Goal: Information Seeking & Learning: Compare options

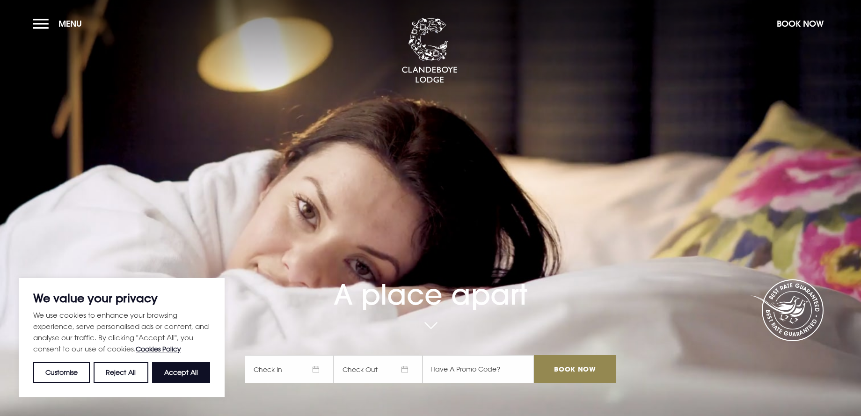
click at [184, 380] on button "Accept All" at bounding box center [181, 372] width 58 height 21
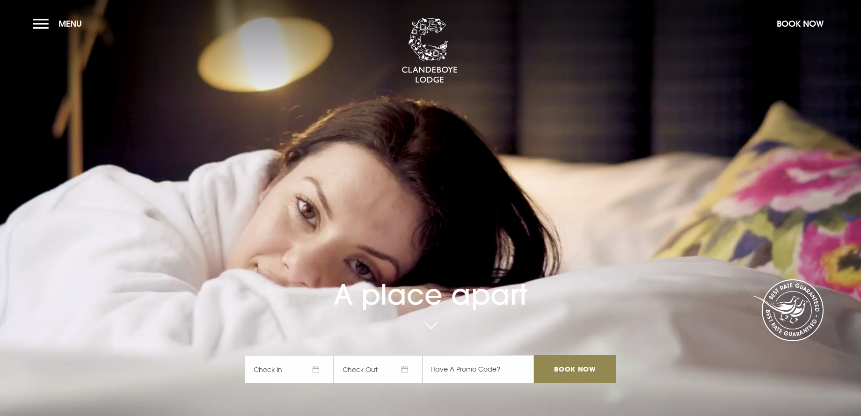
checkbox input "true"
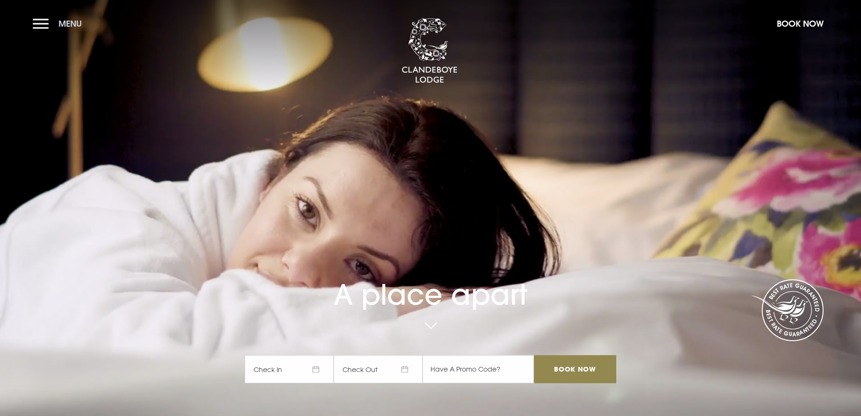
click at [48, 26] on button "Menu" at bounding box center [60, 24] width 54 height 20
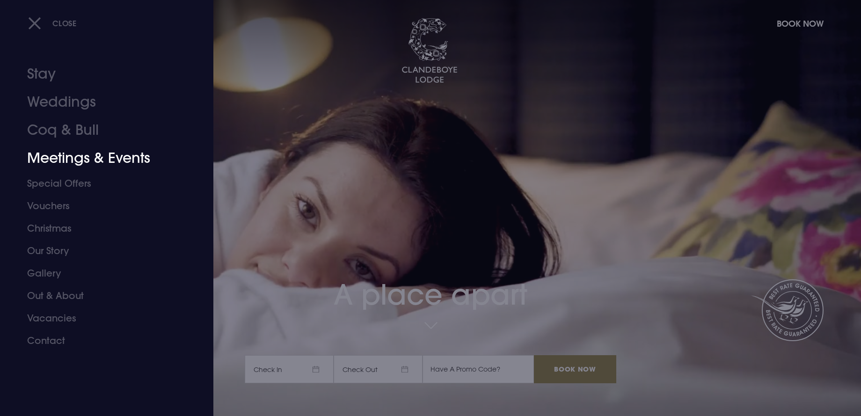
click at [77, 160] on link "Meetings & Events" at bounding box center [101, 158] width 148 height 28
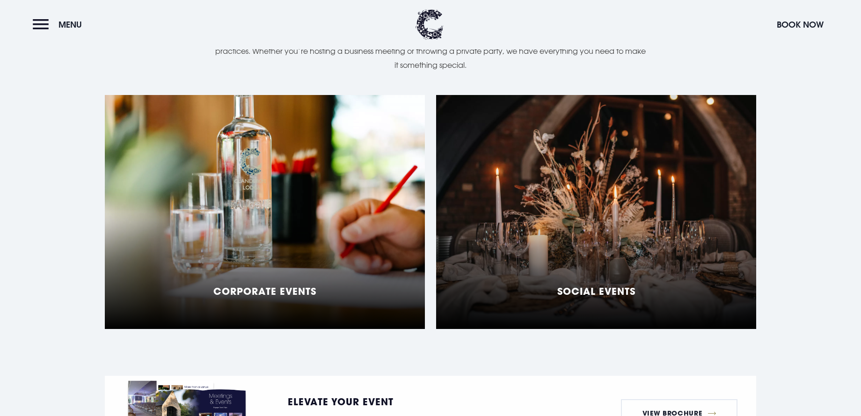
scroll to position [750, 0]
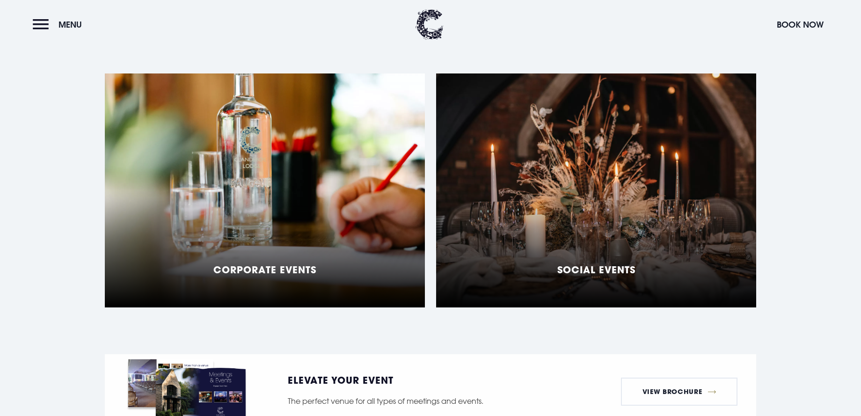
click at [577, 182] on div "Social Events" at bounding box center [596, 190] width 320 height 234
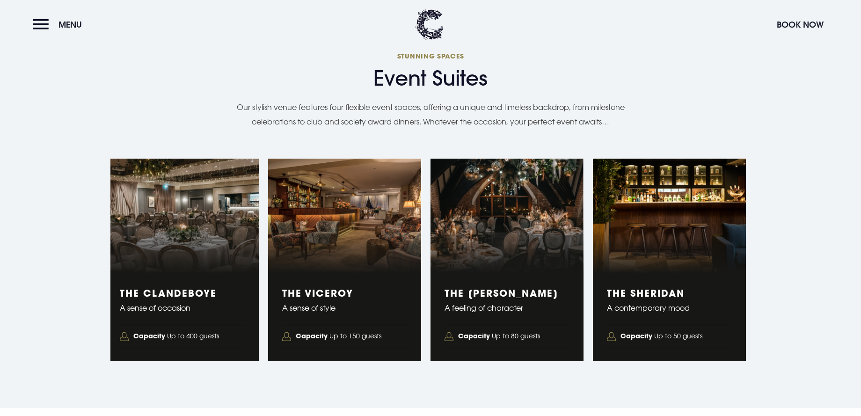
scroll to position [1533, 0]
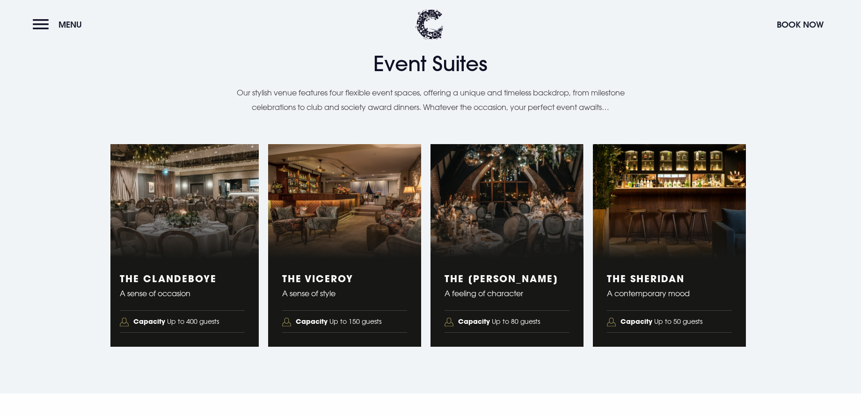
click at [664, 267] on div "The Sheridan A contemporary mood Capacity Up to 50 guests" at bounding box center [669, 303] width 153 height 88
click at [653, 238] on figure "4 of 4" at bounding box center [669, 201] width 153 height 115
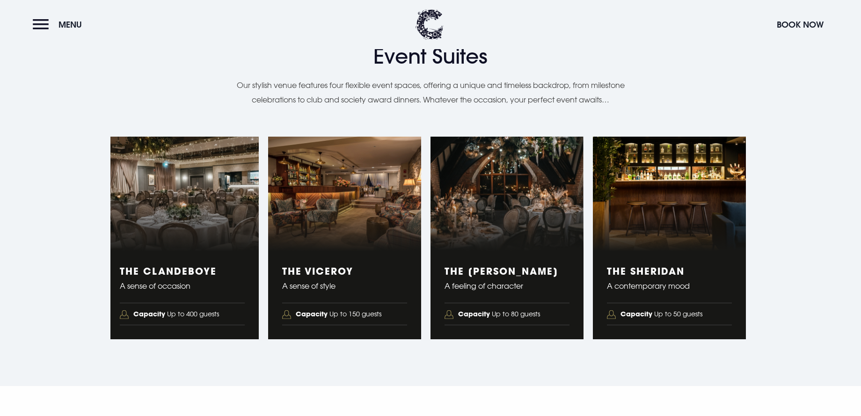
scroll to position [1535, 0]
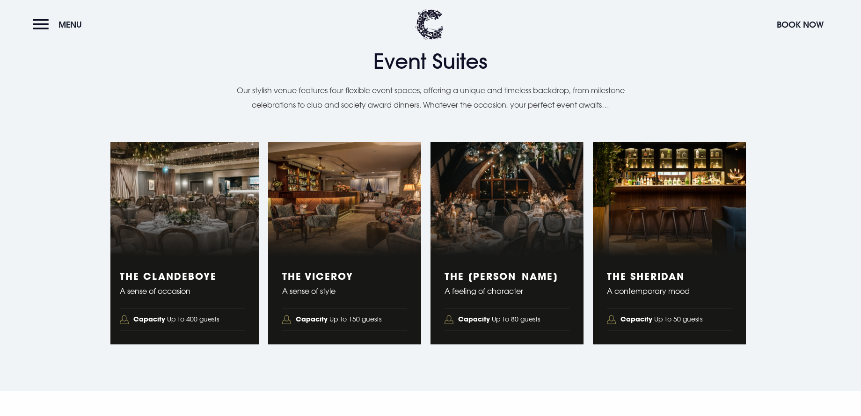
click at [647, 246] on figure "4 of 4" at bounding box center [669, 199] width 153 height 115
drag, startPoint x: 610, startPoint y: 275, endPoint x: 690, endPoint y: 276, distance: 80.0
click at [688, 276] on h3 "The Sheridan" at bounding box center [669, 275] width 125 height 11
drag, startPoint x: 689, startPoint y: 276, endPoint x: 605, endPoint y: 275, distance: 84.7
click at [605, 275] on div "The Sheridan A contemporary mood Capacity Up to 50 guests" at bounding box center [669, 300] width 153 height 88
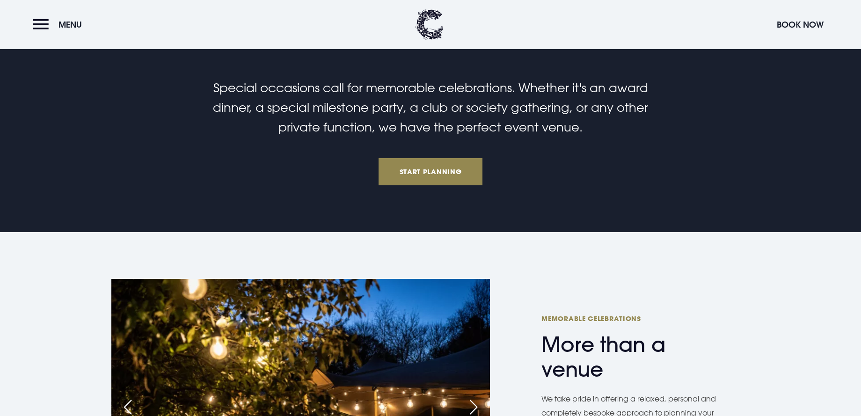
scroll to position [0, 0]
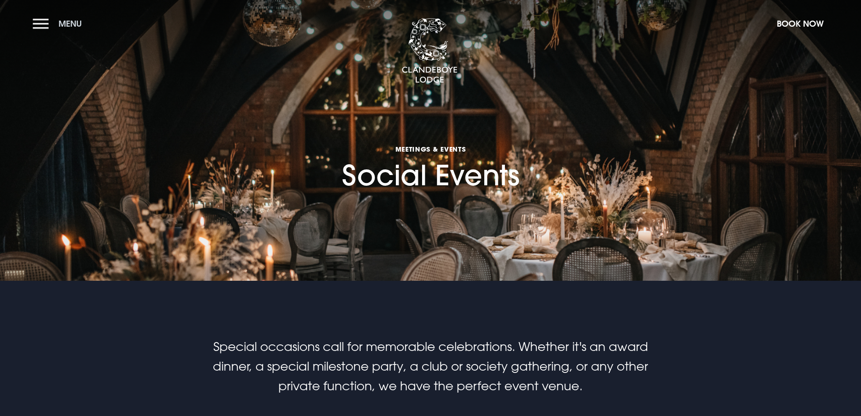
click at [36, 23] on button "Menu" at bounding box center [60, 24] width 54 height 20
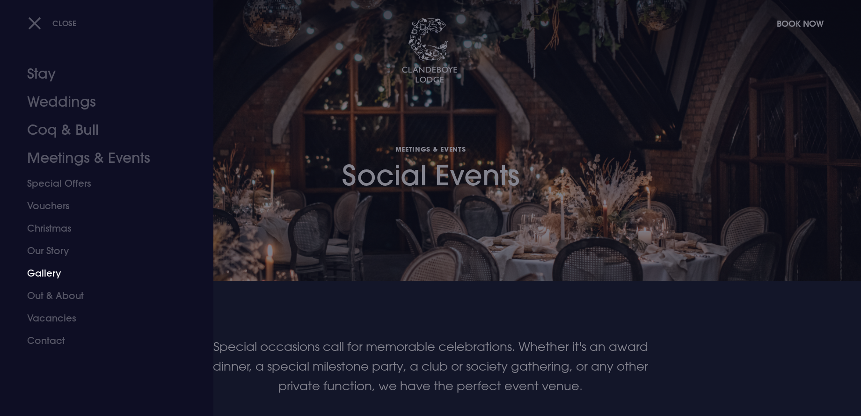
click at [56, 271] on link "Gallery" at bounding box center [101, 273] width 148 height 22
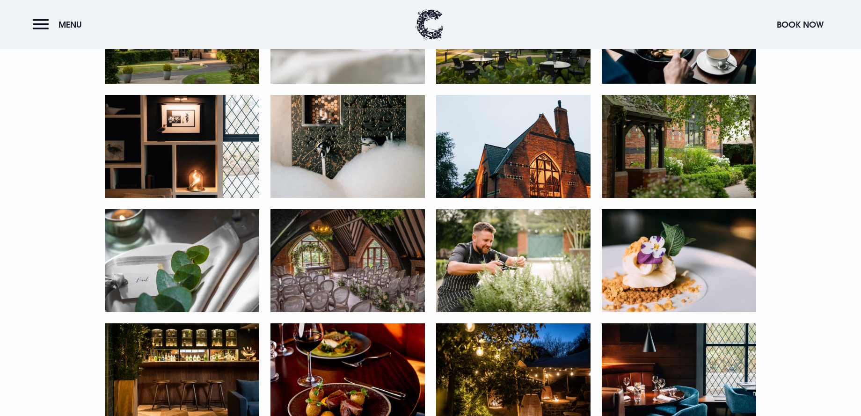
scroll to position [452, 0]
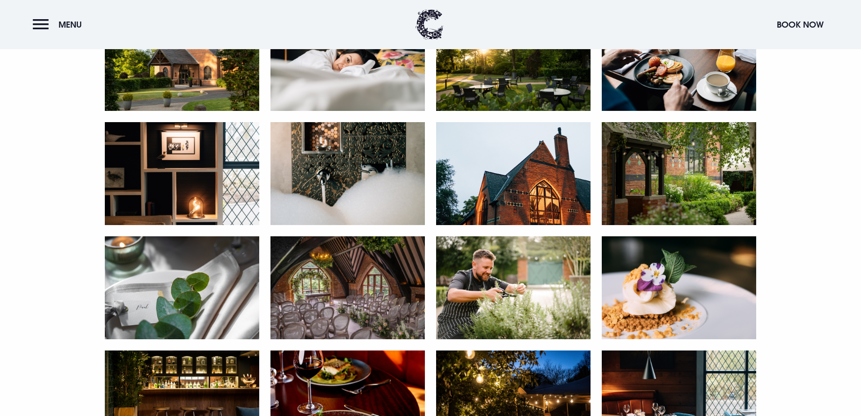
click at [537, 270] on img at bounding box center [513, 287] width 154 height 103
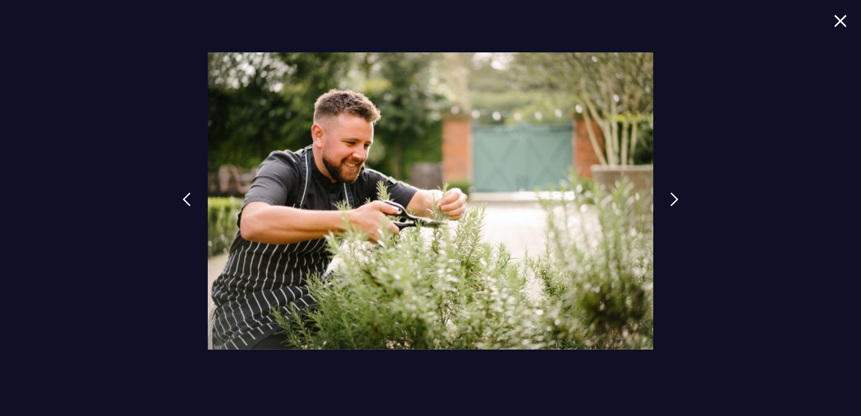
click at [840, 19] on img at bounding box center [839, 20] width 13 height 13
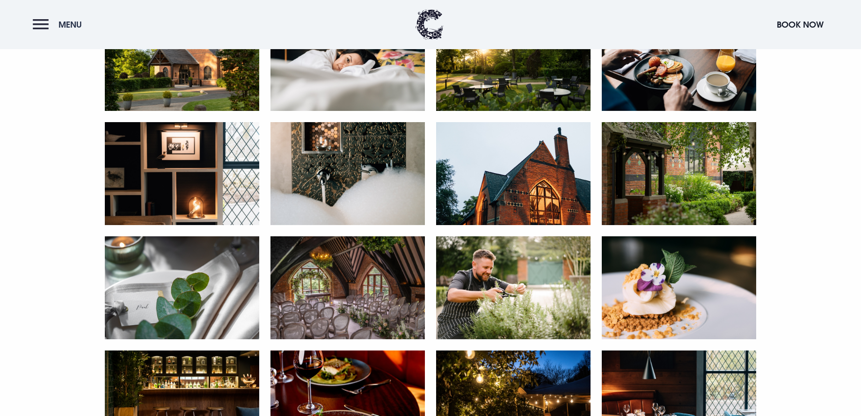
click at [45, 22] on button "Menu" at bounding box center [60, 24] width 54 height 20
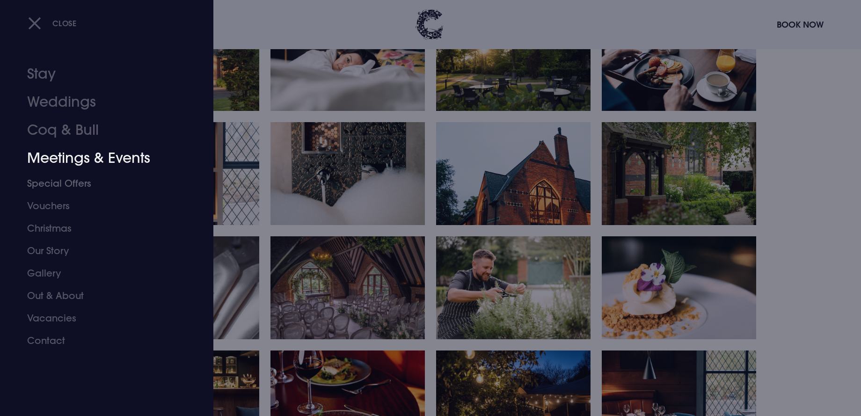
click at [79, 153] on link "Meetings & Events" at bounding box center [101, 158] width 148 height 28
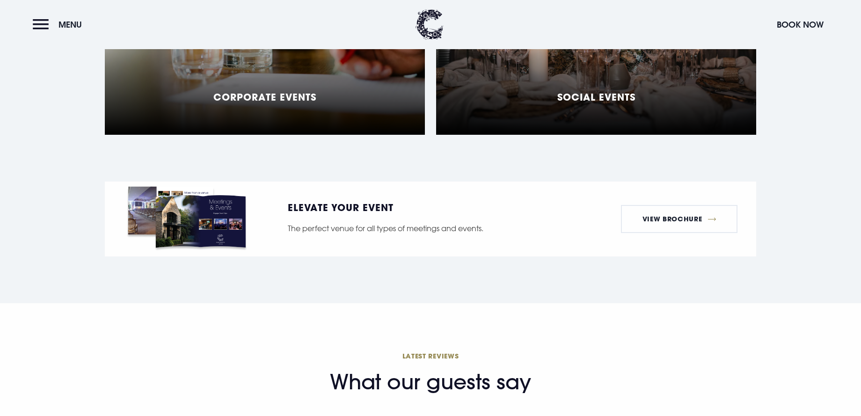
scroll to position [788, 0]
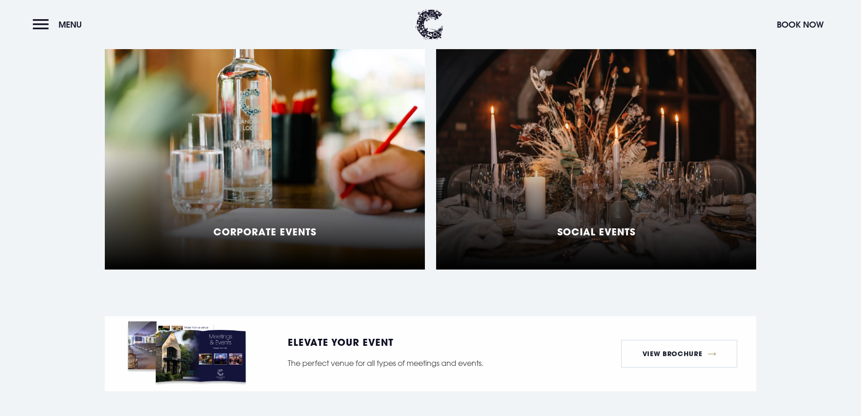
click at [587, 184] on div "Social Events" at bounding box center [596, 153] width 320 height 234
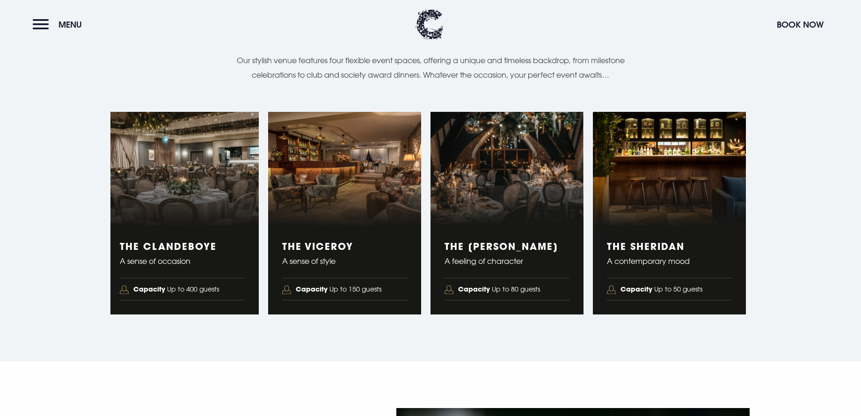
scroll to position [1570, 0]
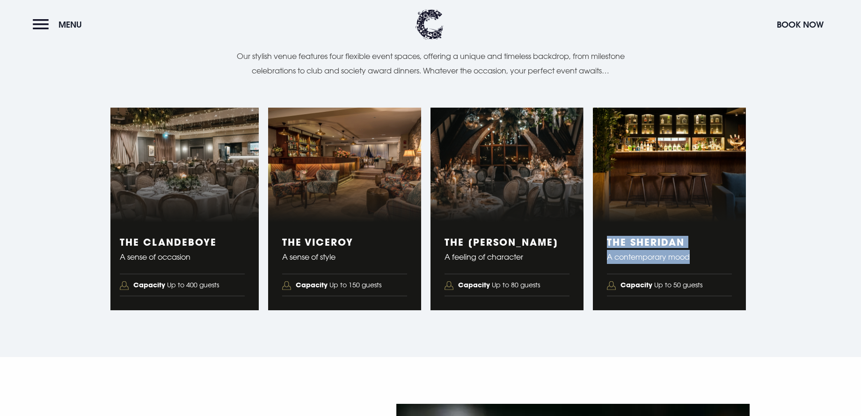
drag, startPoint x: 608, startPoint y: 244, endPoint x: 695, endPoint y: 252, distance: 87.8
click at [695, 252] on div "The Sheridan A contemporary mood Capacity Up to 50 guests" at bounding box center [669, 266] width 153 height 88
copy div "The Sheridan A contemporary mood"
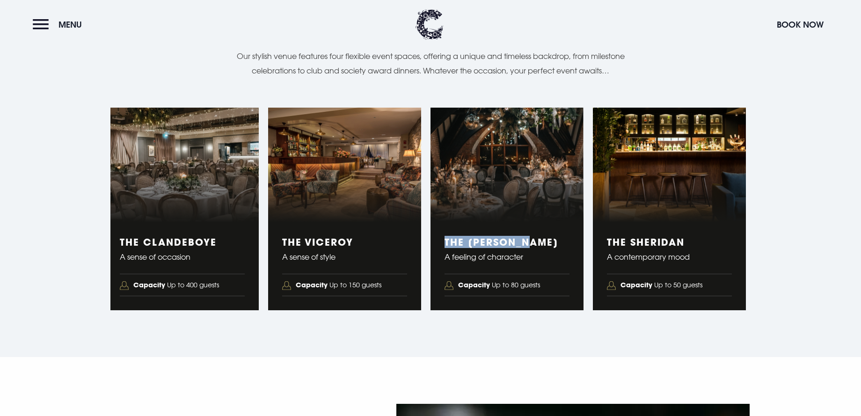
drag, startPoint x: 448, startPoint y: 242, endPoint x: 553, endPoint y: 247, distance: 104.9
click at [553, 247] on h3 "The Blackwood" at bounding box center [506, 241] width 125 height 11
click at [523, 255] on p "A feeling of character" at bounding box center [506, 257] width 125 height 14
drag, startPoint x: 529, startPoint y: 258, endPoint x: 444, endPoint y: 238, distance: 87.4
click at [444, 238] on div "The Blackwood A feeling of character Capacity Up to 80 guests" at bounding box center [506, 266] width 153 height 88
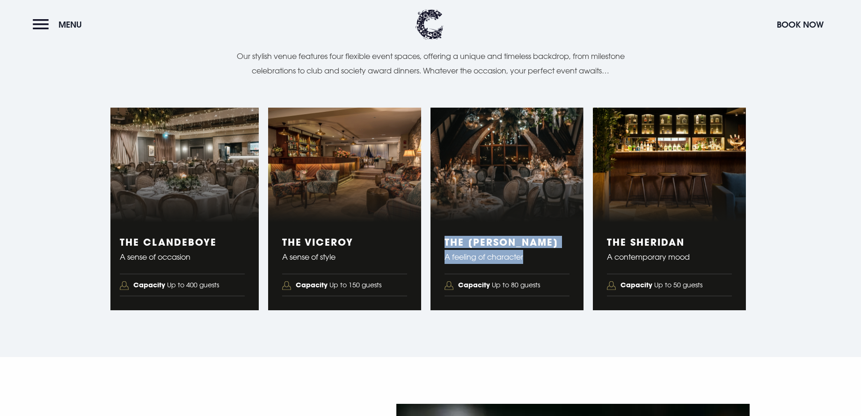
copy div "The Blackwood A feeling of character"
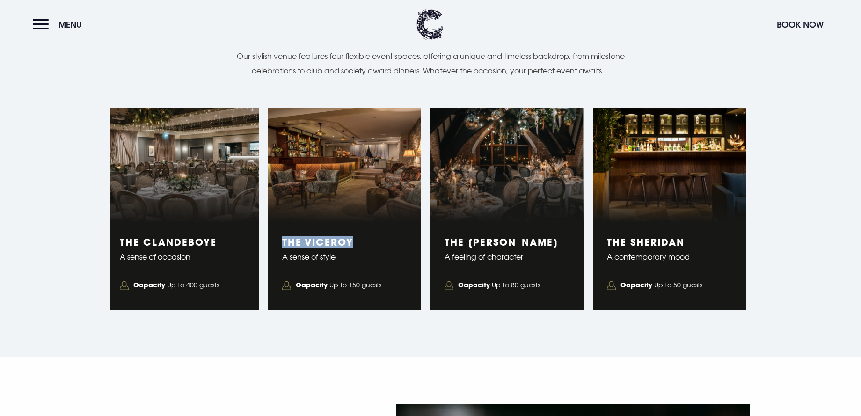
drag, startPoint x: 283, startPoint y: 241, endPoint x: 356, endPoint y: 248, distance: 73.3
click at [356, 248] on div "The Viceroy A sense of style Capacity Up to 150 guests" at bounding box center [344, 266] width 153 height 88
copy h3 "The Viceroy"
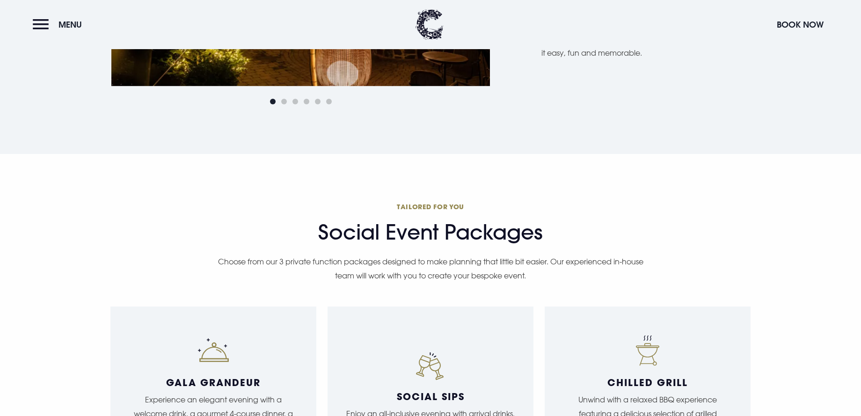
scroll to position [282, 0]
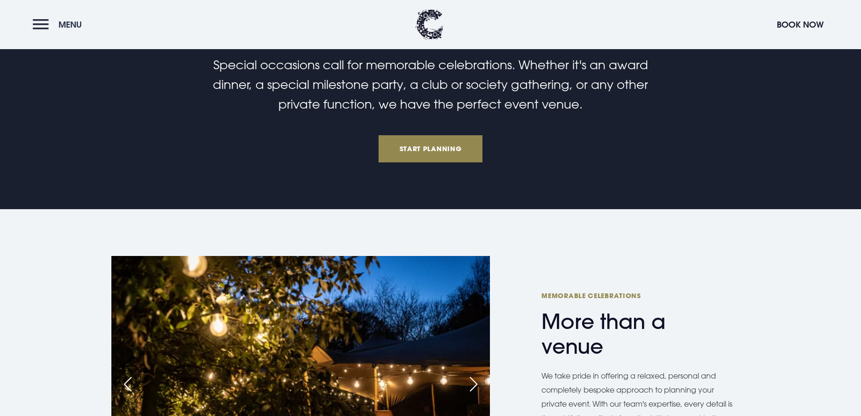
click at [37, 23] on button "Menu" at bounding box center [60, 24] width 54 height 20
